Goal: Answer question/provide support: Share knowledge or assist other users

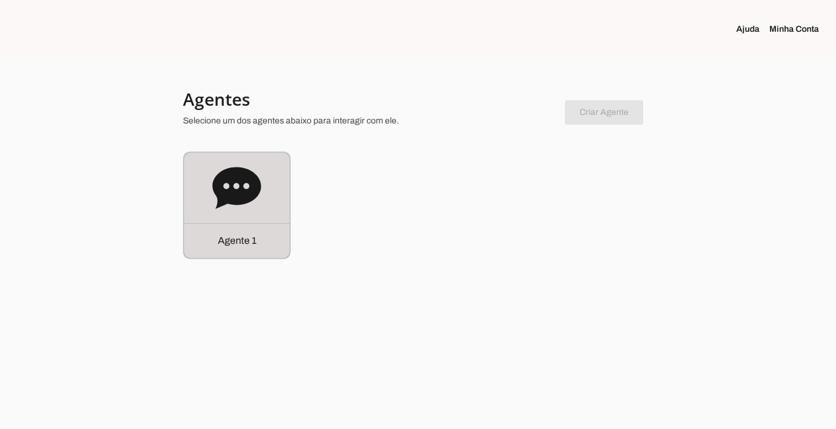
click at [241, 238] on p "Agente 1" at bounding box center [237, 241] width 39 height 15
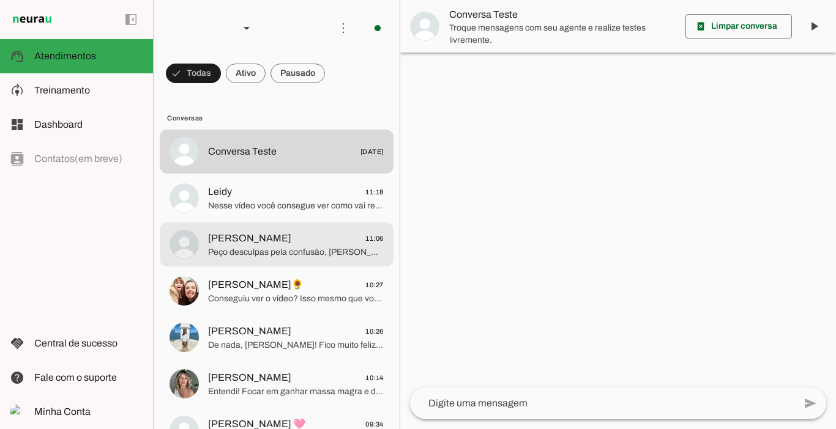
click at [232, 236] on span "[PERSON_NAME]" at bounding box center [249, 238] width 83 height 15
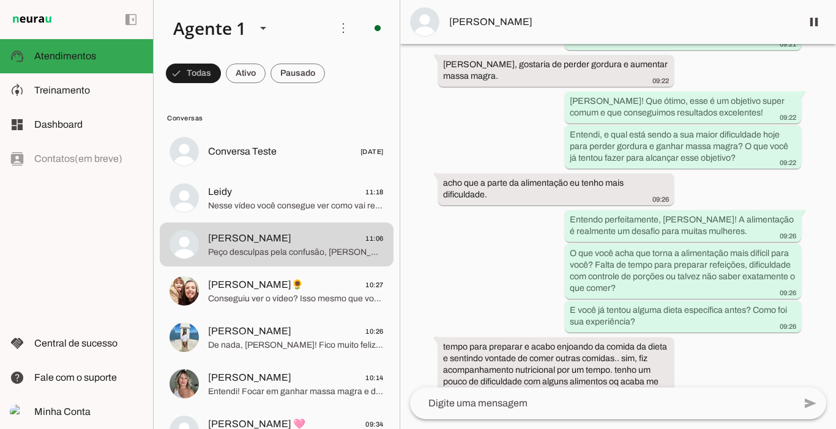
scroll to position [306, 0]
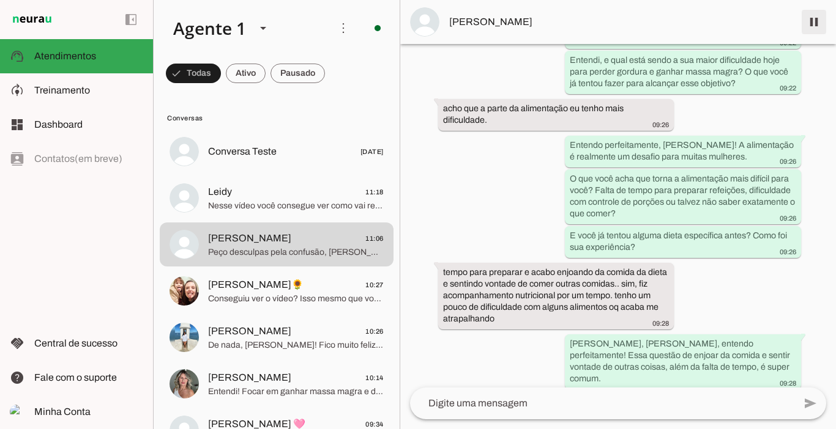
click at [813, 26] on span at bounding box center [813, 21] width 29 height 29
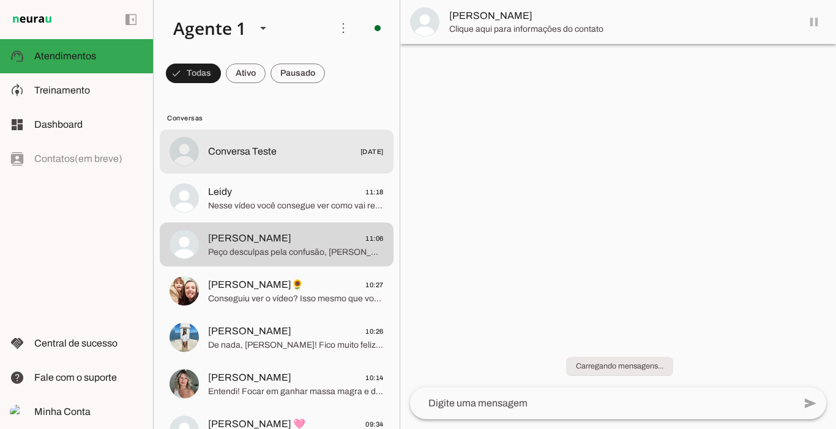
scroll to position [0, 0]
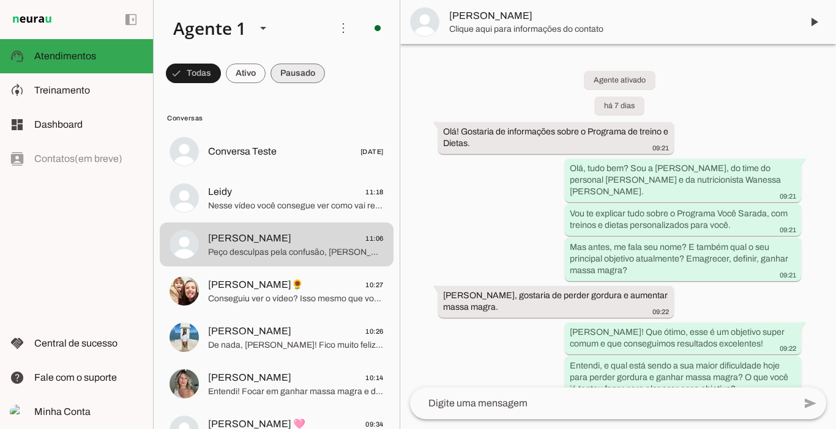
click at [300, 75] on span at bounding box center [297, 73] width 54 height 29
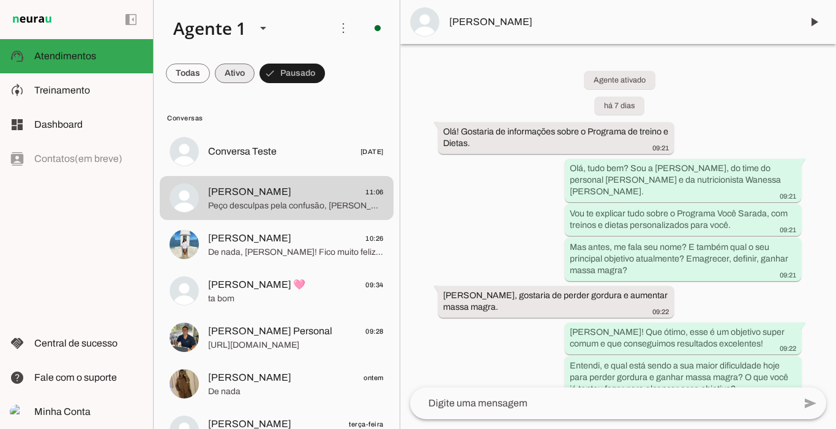
click at [250, 73] on span at bounding box center [235, 73] width 40 height 29
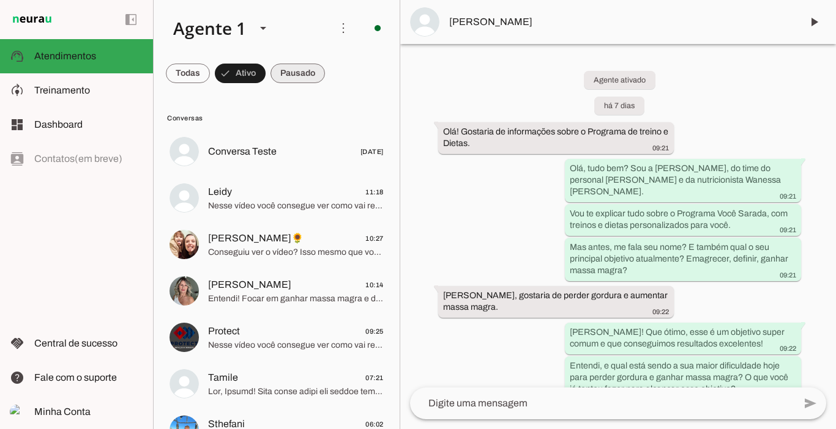
click at [288, 69] on span at bounding box center [297, 73] width 54 height 29
